Goal: Task Accomplishment & Management: Complete application form

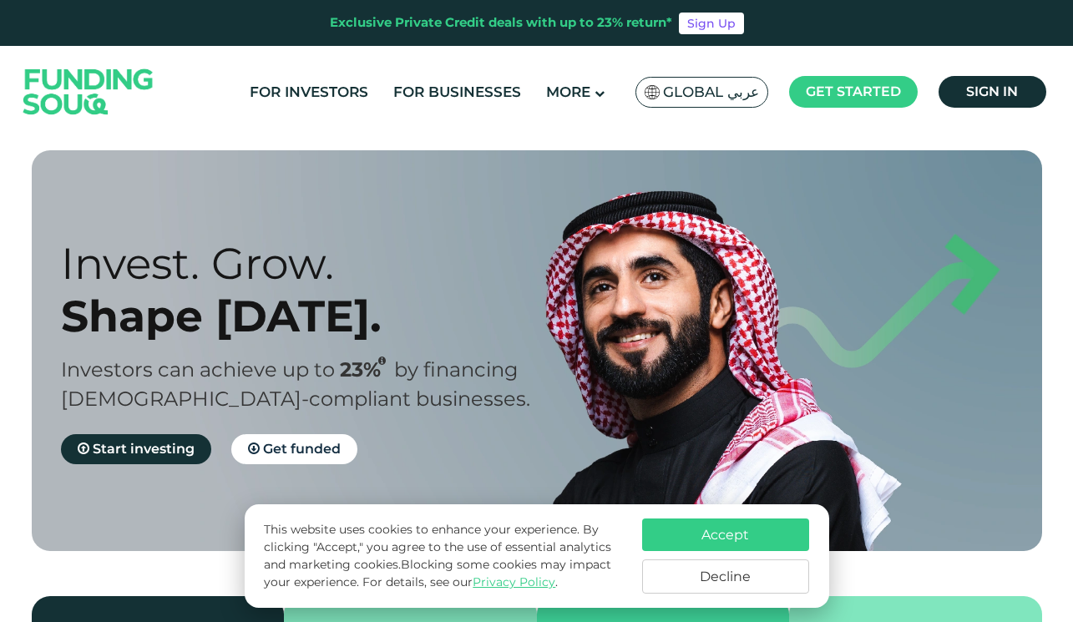
click at [702, 525] on button "Accept" at bounding box center [725, 534] width 167 height 33
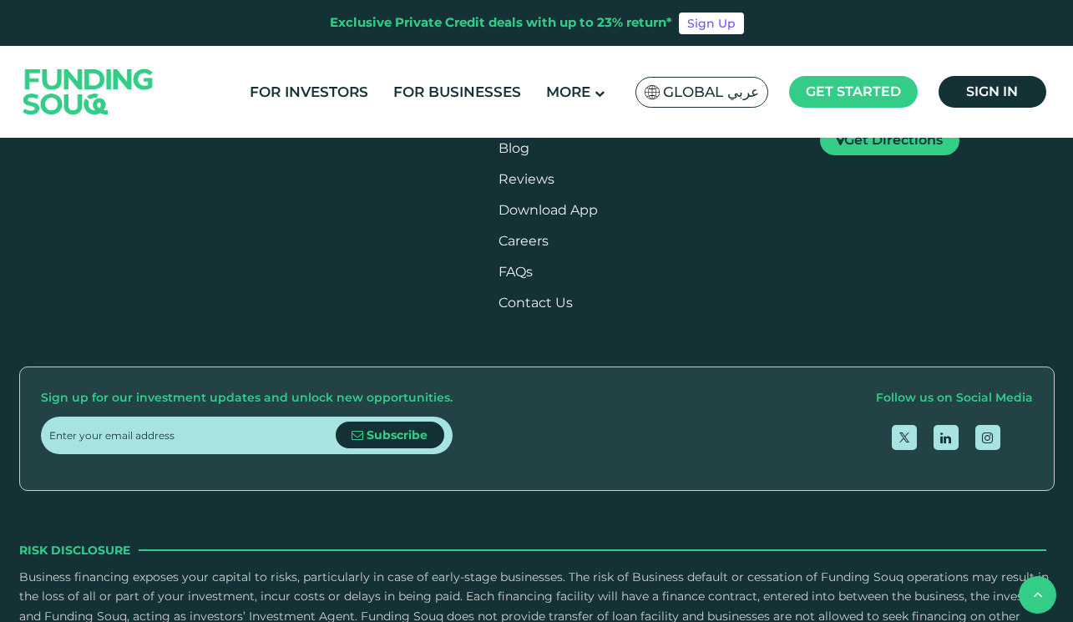
scroll to position [2002, 0]
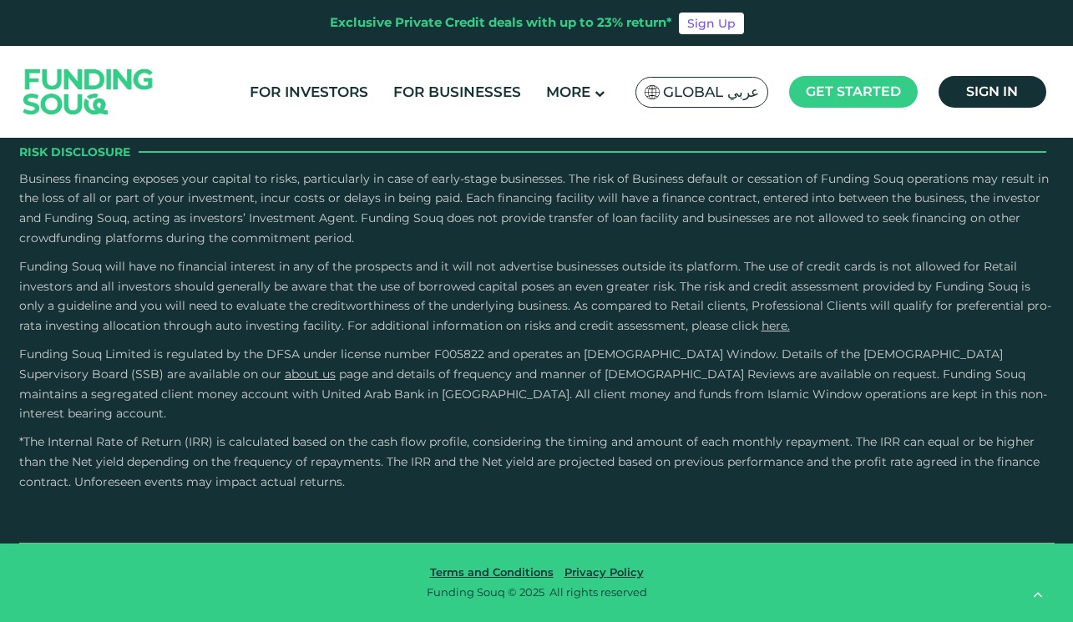
type tc-range-slider "4"
type tc-range-slider "60000"
drag, startPoint x: 97, startPoint y: 310, endPoint x: 86, endPoint y: 310, distance: 10.9
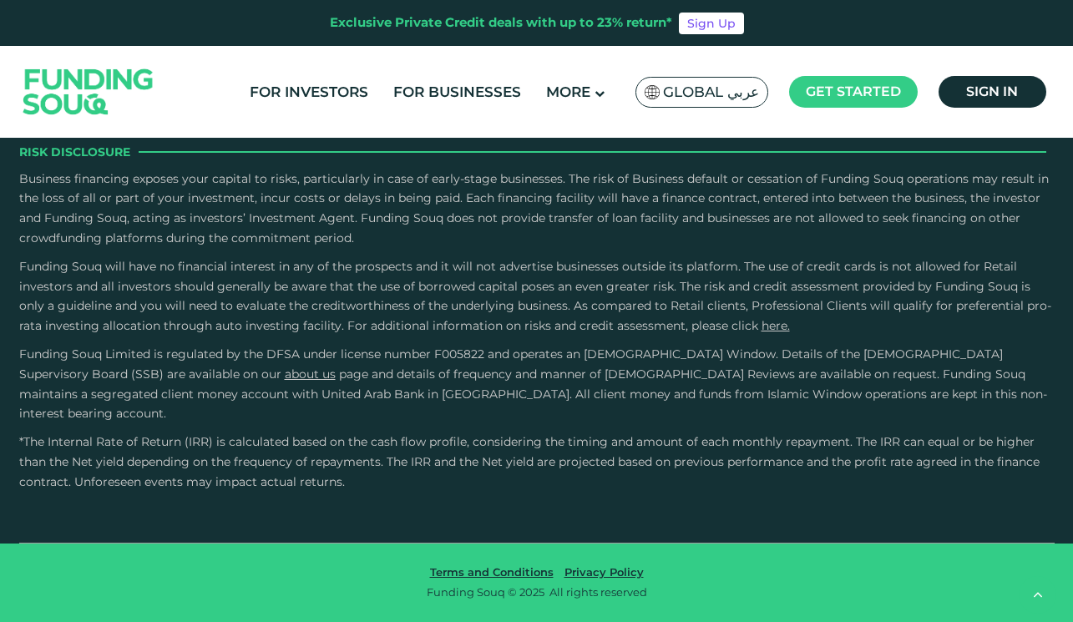
drag, startPoint x: 578, startPoint y: 316, endPoint x: 385, endPoint y: 314, distance: 193.7
type tc-range-slider "1"
drag, startPoint x: 452, startPoint y: 309, endPoint x: 298, endPoint y: 310, distance: 153.6
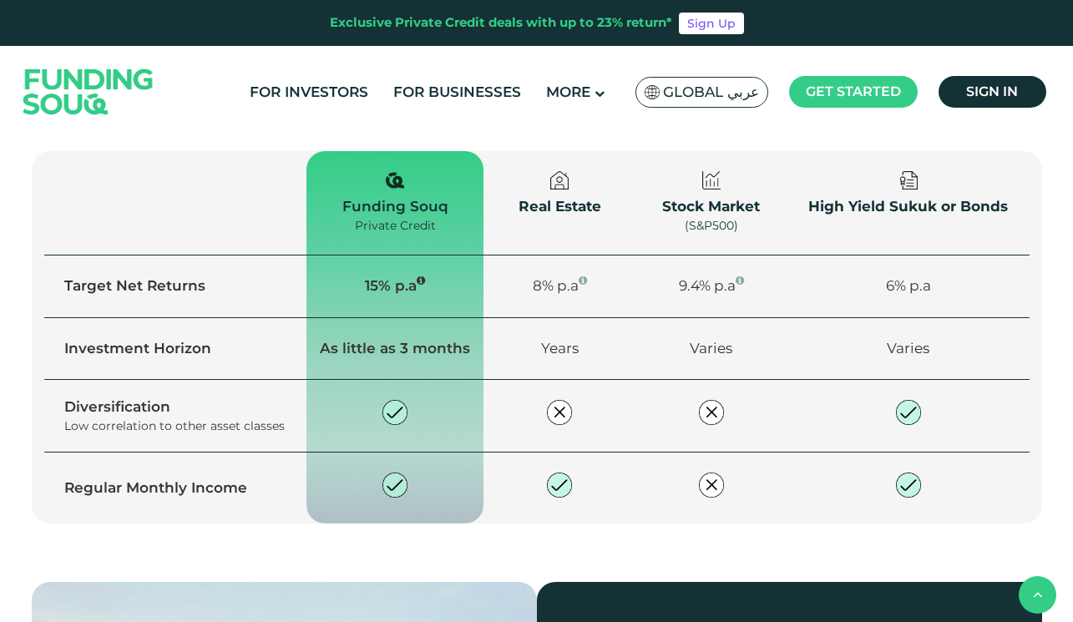
scroll to position [0, 0]
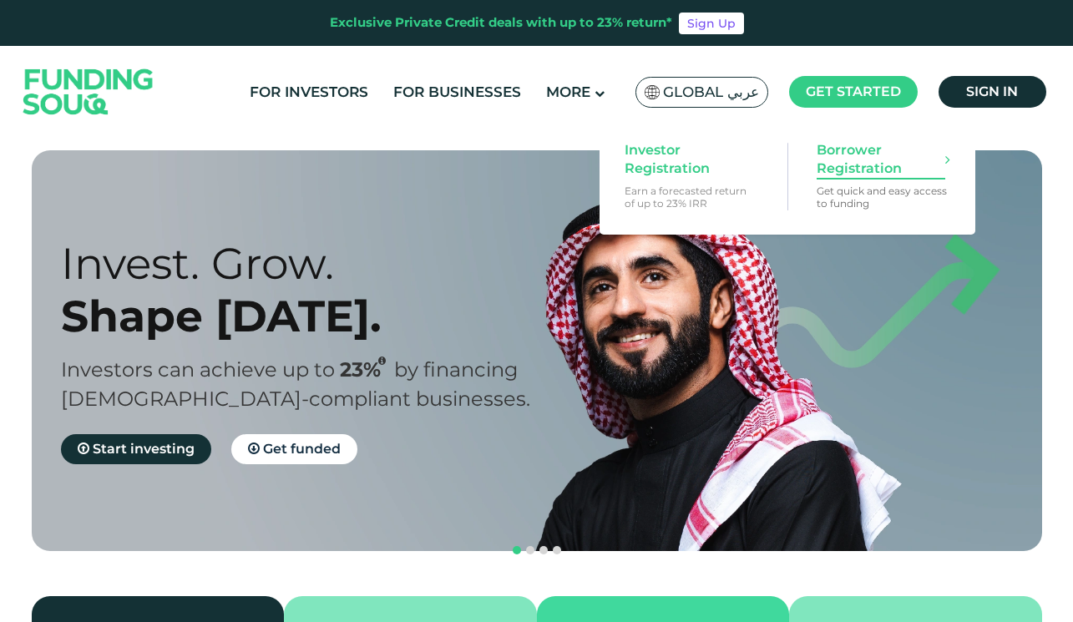
click at [859, 149] on span "Borrower Registration" at bounding box center [880, 159] width 129 height 37
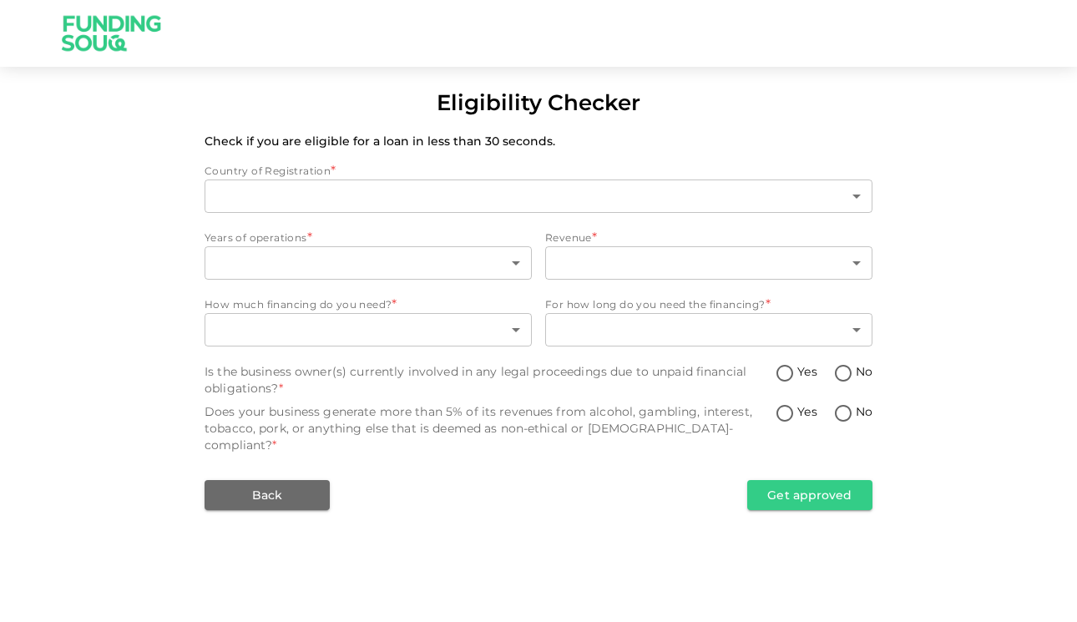
type input "1"
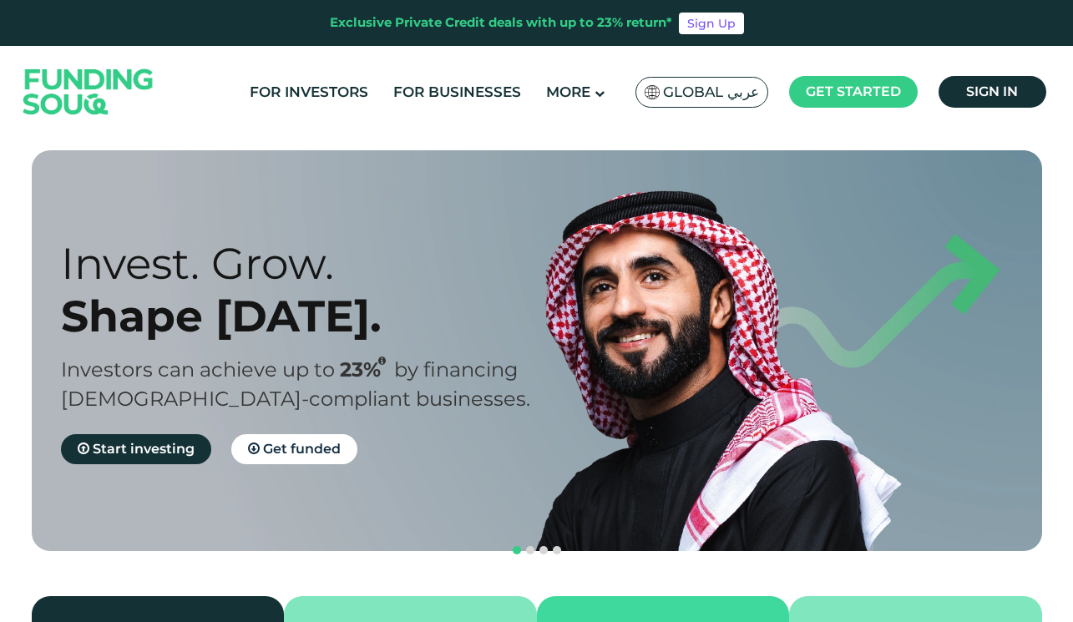
click at [83, 87] on img at bounding box center [89, 91] width 164 height 84
